Goal: Task Accomplishment & Management: Use online tool/utility

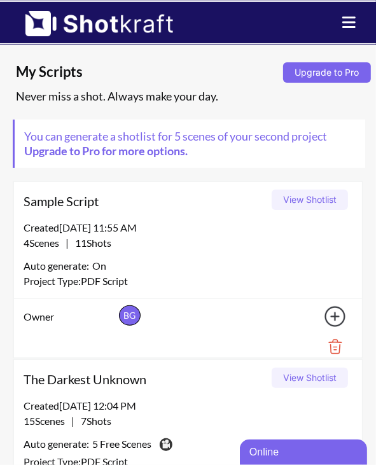
scroll to position [20, 0]
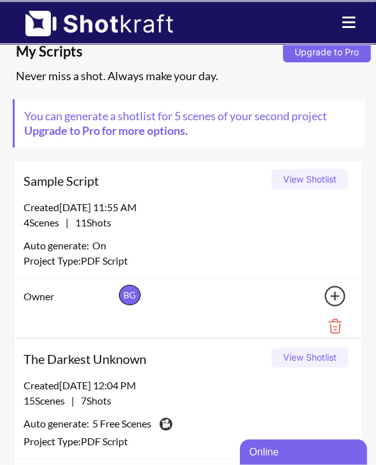
click at [294, 174] on button "View Shotlist" at bounding box center [309, 179] width 76 height 20
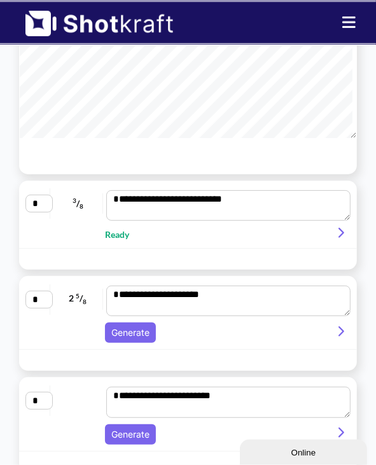
scroll to position [197, 0]
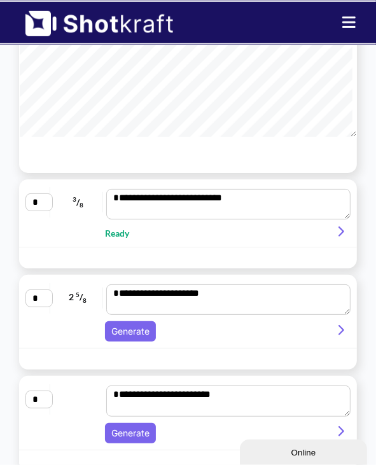
click at [343, 232] on icon at bounding box center [339, 231] width 17 height 11
type textarea "**********"
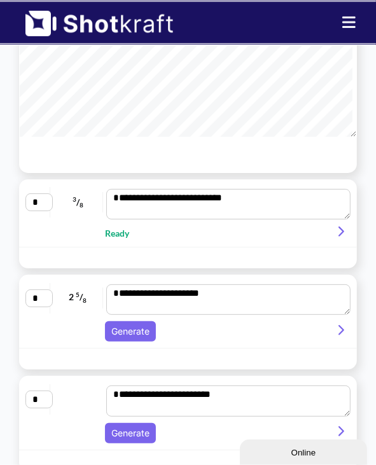
type textarea "**********"
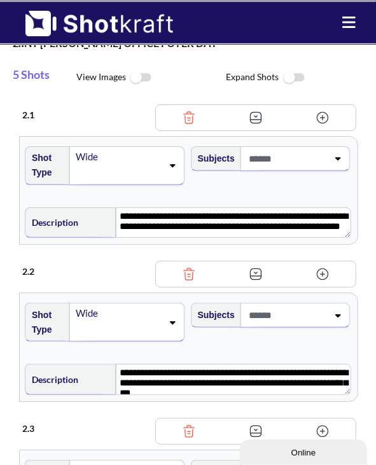
scroll to position [0, 0]
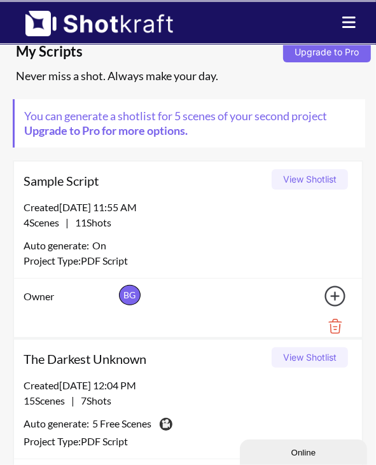
scroll to position [64, 0]
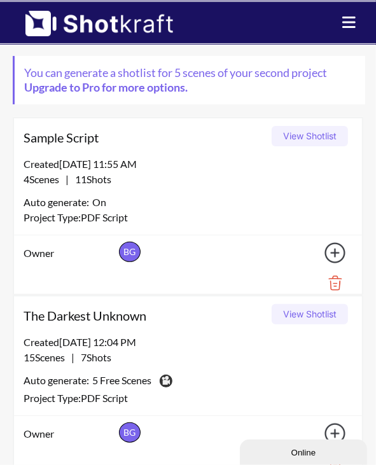
click at [300, 304] on button "View Shotlist" at bounding box center [309, 314] width 76 height 20
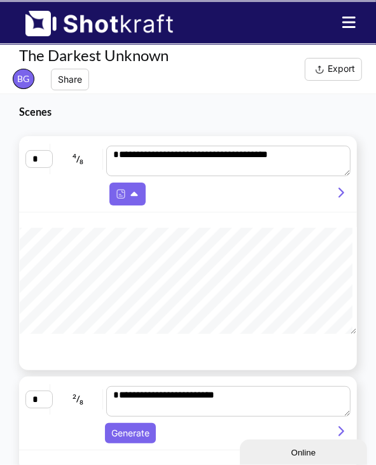
scroll to position [211, 0]
click at [341, 193] on icon at bounding box center [341, 193] width 6 height 10
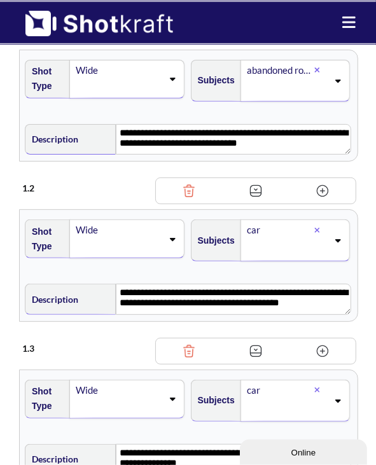
scroll to position [0, 0]
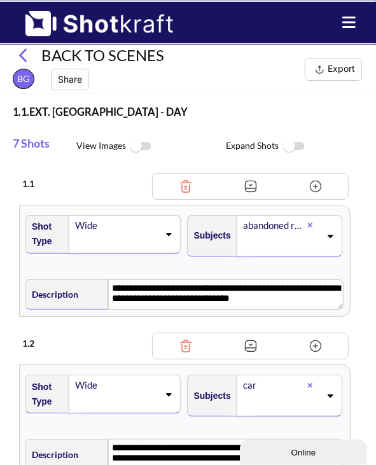
click at [26, 55] on icon at bounding box center [28, 55] width 19 height 15
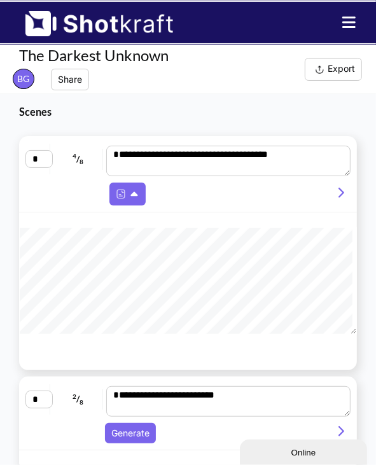
scroll to position [331, 0]
click at [125, 430] on button "Generate" at bounding box center [130, 433] width 51 height 20
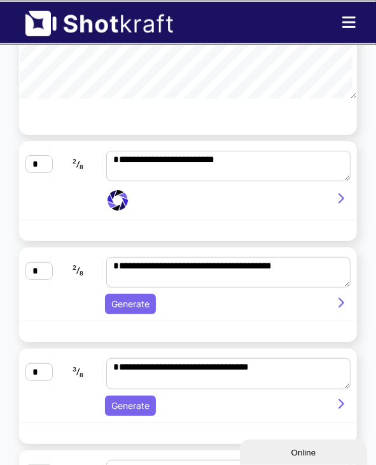
scroll to position [237, 0]
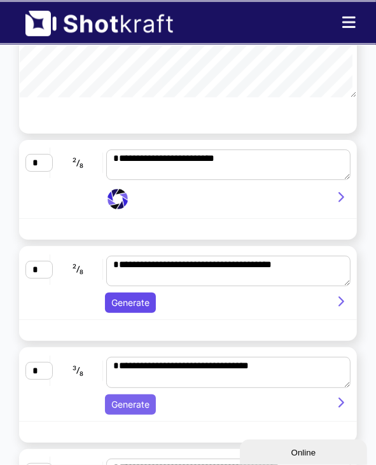
click at [118, 301] on button "Generate" at bounding box center [130, 302] width 51 height 20
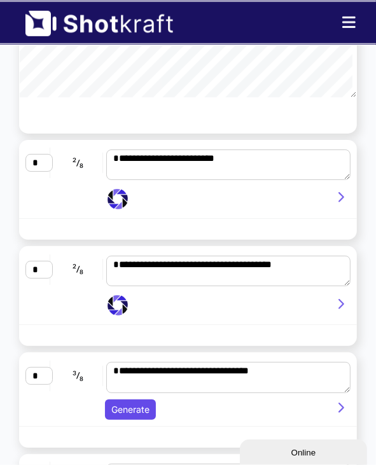
click at [134, 412] on button "Generate" at bounding box center [130, 409] width 51 height 20
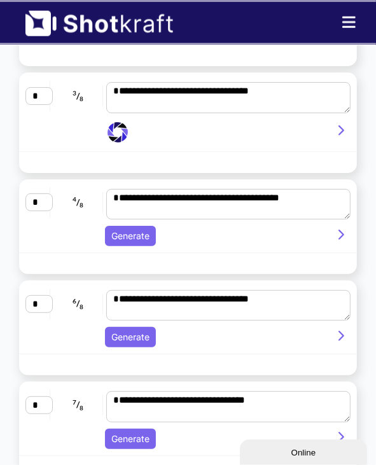
scroll to position [514, 0]
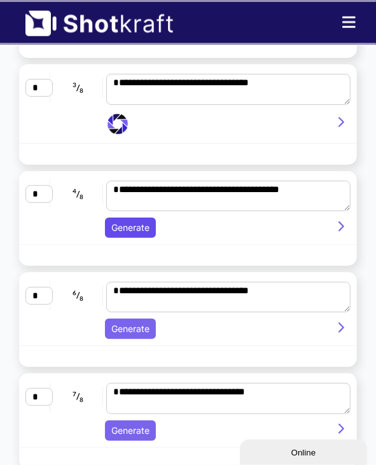
click at [151, 224] on button "Generate" at bounding box center [130, 227] width 51 height 20
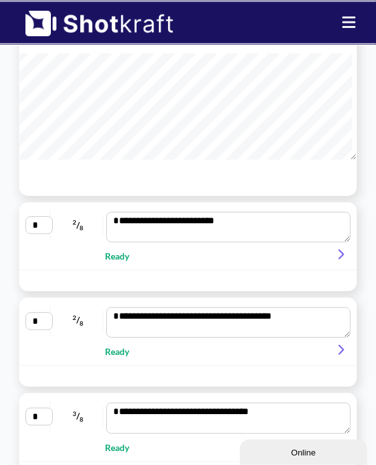
scroll to position [185, 0]
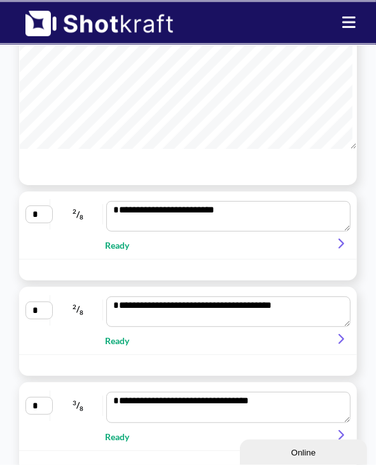
click at [343, 241] on icon at bounding box center [341, 243] width 6 height 10
type textarea "**********"
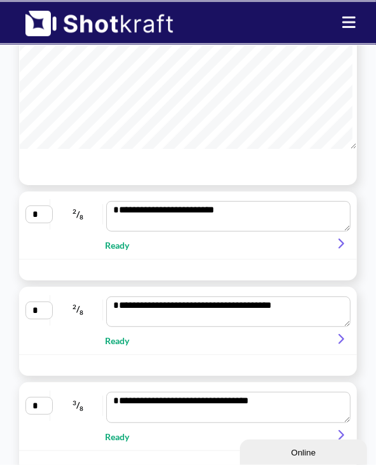
type textarea "**********"
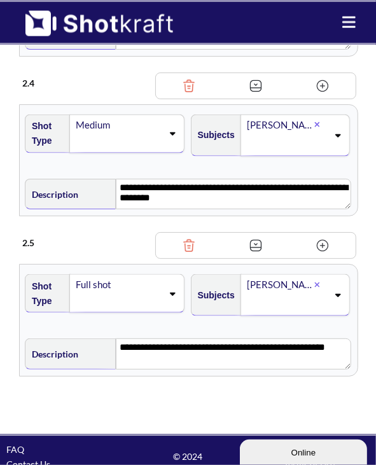
scroll to position [580, 0]
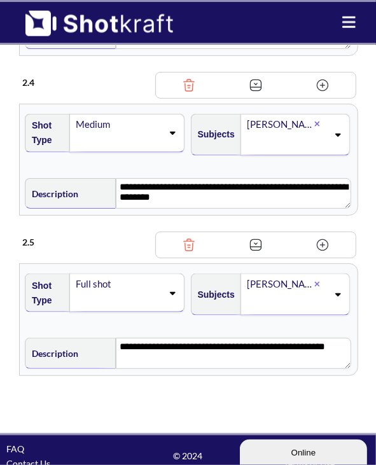
click at [168, 298] on div "Full shot" at bounding box center [126, 292] width 114 height 39
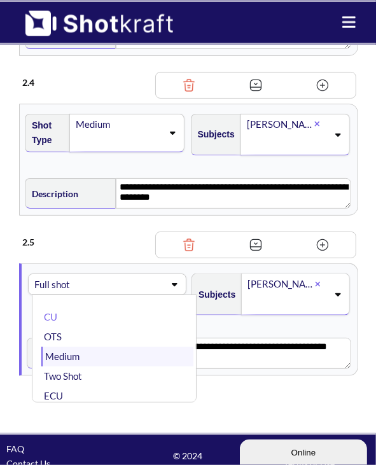
click at [83, 359] on li "Medium" at bounding box center [117, 356] width 152 height 20
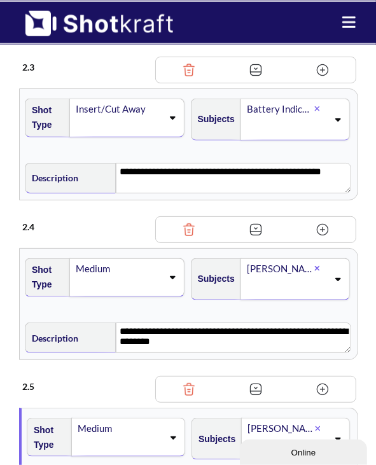
scroll to position [435, 0]
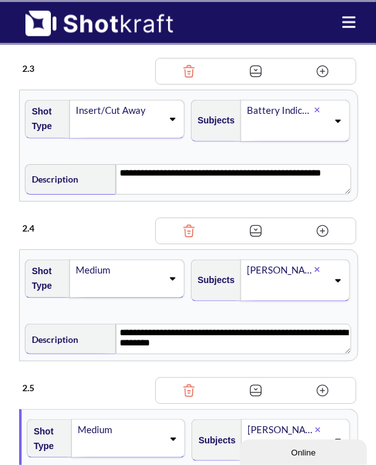
click at [165, 278] on icon at bounding box center [171, 278] width 17 height 9
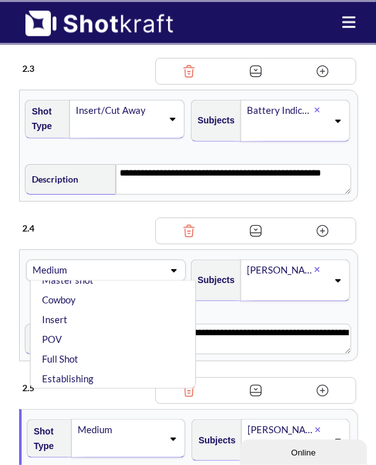
scroll to position [122, 0]
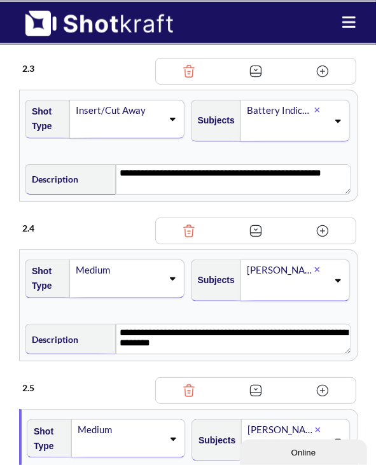
click at [183, 208] on div "2 . 4" at bounding box center [189, 227] width 352 height 38
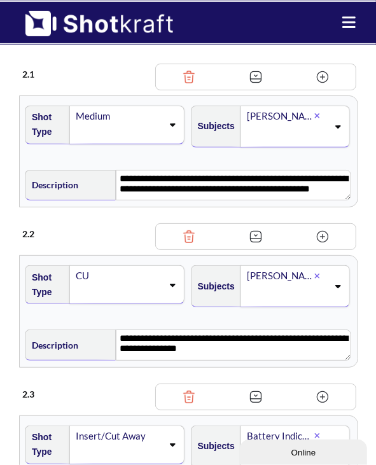
scroll to position [0, 0]
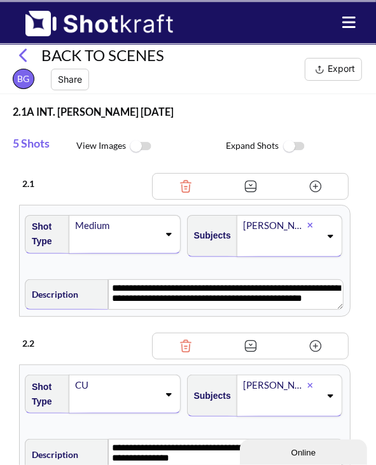
click at [31, 61] on icon at bounding box center [28, 55] width 19 height 15
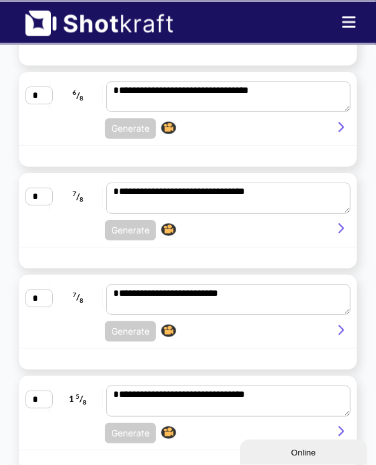
scroll to position [679, 0]
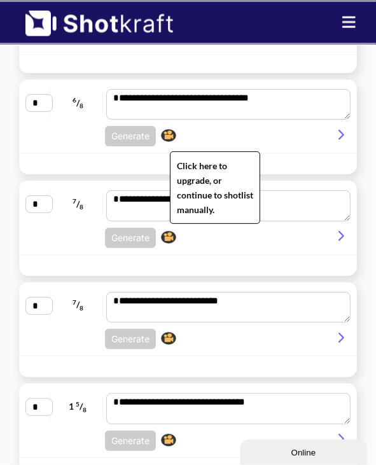
click at [168, 135] on img at bounding box center [169, 135] width 22 height 19
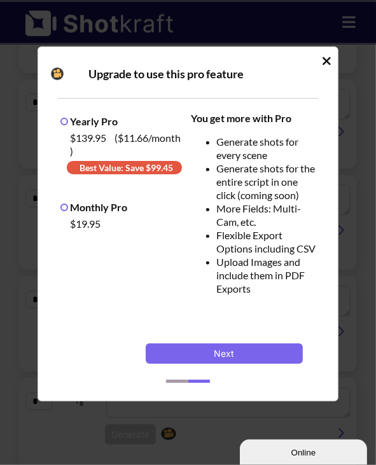
scroll to position [570, 0]
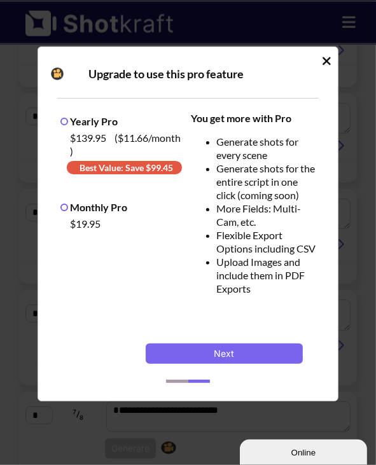
click at [331, 64] on icon "Idle Modal" at bounding box center [327, 61] width 10 height 13
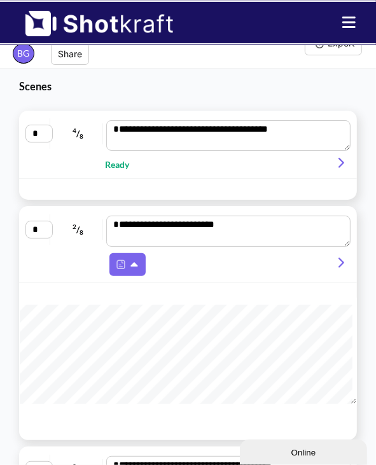
scroll to position [0, 0]
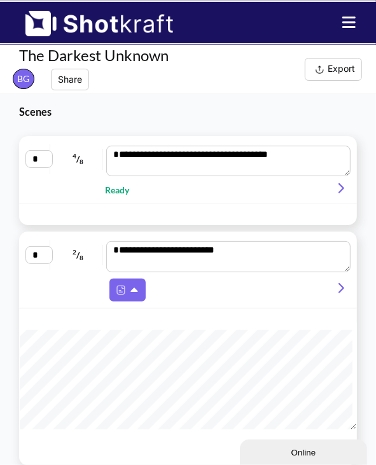
click at [341, 185] on icon at bounding box center [341, 188] width 6 height 10
type textarea "**********"
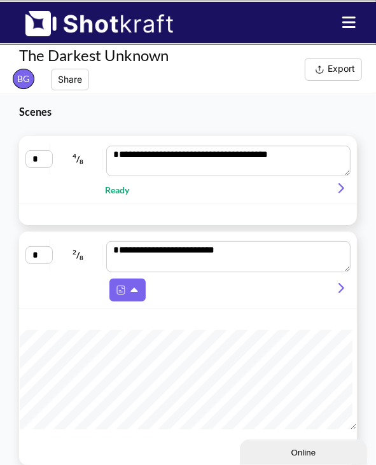
type textarea "**********"
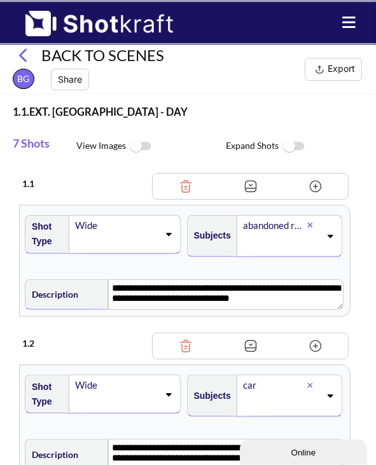
click at [282, 144] on img at bounding box center [293, 146] width 29 height 27
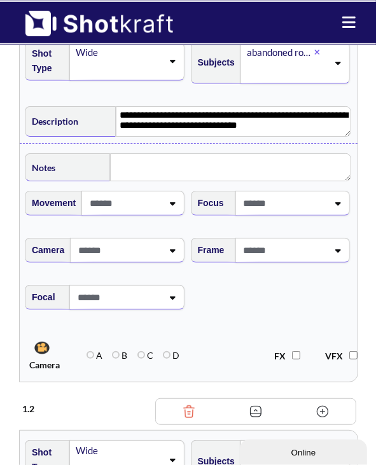
scroll to position [172, 0]
